Goal: Find specific page/section: Find specific page/section

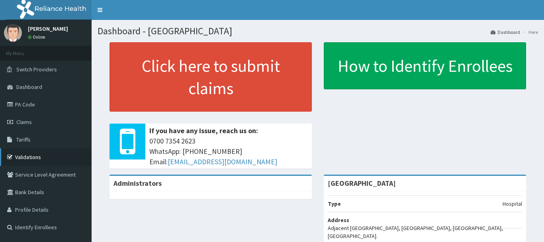
click at [33, 156] on link "Validations" at bounding box center [46, 157] width 92 height 18
